Goal: Task Accomplishment & Management: Manage account settings

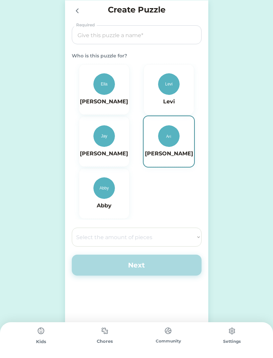
click at [176, 238] on select "Select the amount of pieces 4 6 8 9 10 12 14 15 16 18 20 21 24 25 28 30 32 35 3…" at bounding box center [137, 236] width 130 height 19
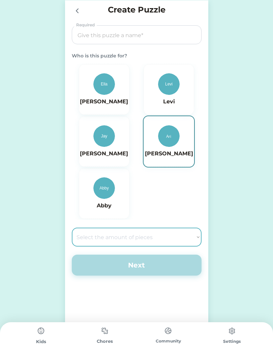
select select ""1348695171700984260__LOOKUP__1686212359594x704083706728818400""
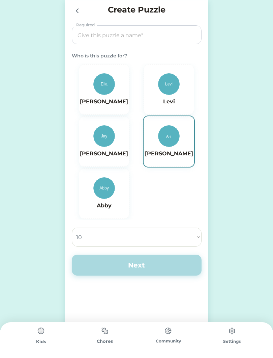
click at [87, 32] on input "input" at bounding box center [136, 35] width 125 height 19
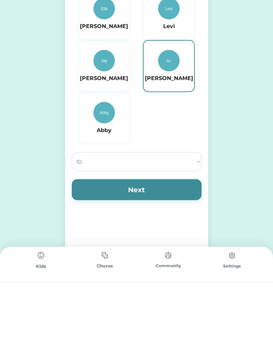
type input "Reward"
click at [175, 254] on button "Next" at bounding box center [137, 264] width 130 height 21
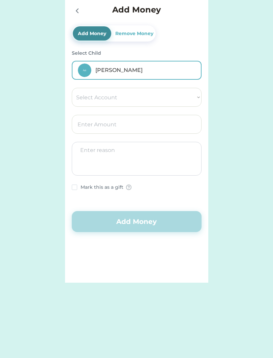
click at [75, 8] on icon at bounding box center [77, 11] width 8 height 8
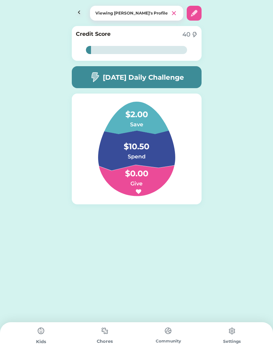
click at [39, 337] on img at bounding box center [40, 330] width 13 height 13
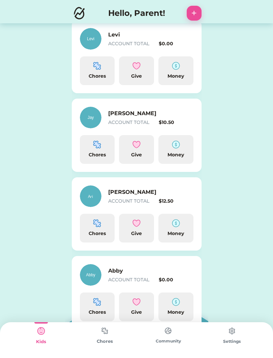
scroll to position [195, 0]
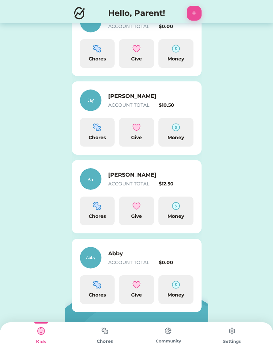
click at [238, 334] on img at bounding box center [231, 330] width 13 height 13
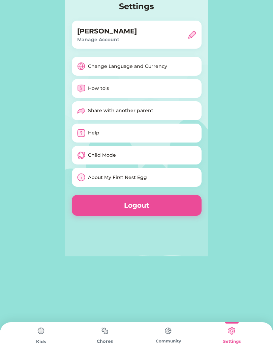
click at [113, 155] on div "Child Mode" at bounding box center [102, 155] width 28 height 7
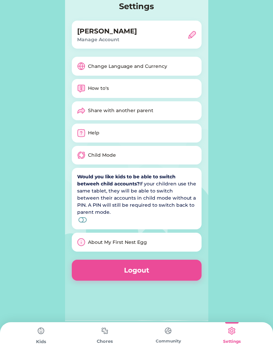
click at [145, 86] on div "How to's" at bounding box center [137, 88] width 130 height 19
